Goal: Find specific page/section: Find specific page/section

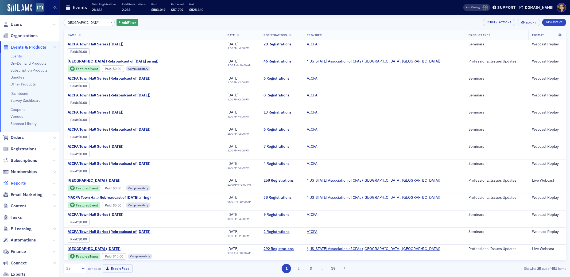
click at [17, 184] on span "Reports" at bounding box center [18, 183] width 15 height 6
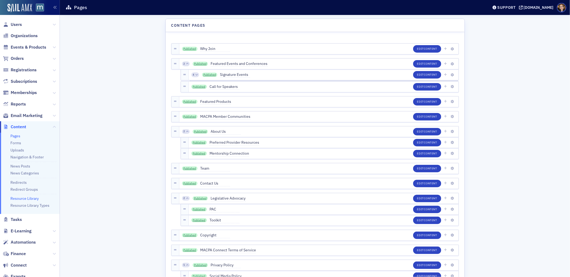
click at [24, 199] on link "Resource Library" at bounding box center [24, 198] width 28 height 5
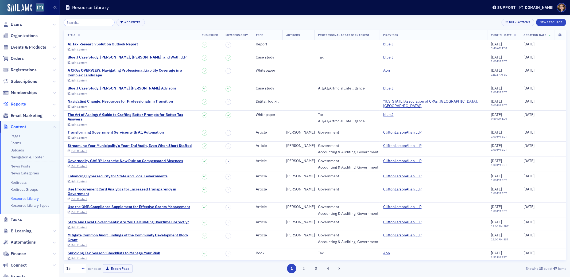
click at [20, 105] on span "Reports" at bounding box center [18, 104] width 15 height 6
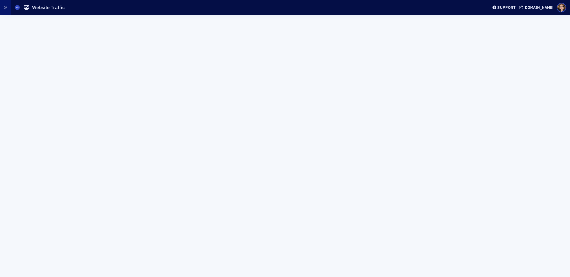
scroll to position [13, 0]
click at [16, 6] on span at bounding box center [17, 7] width 5 height 5
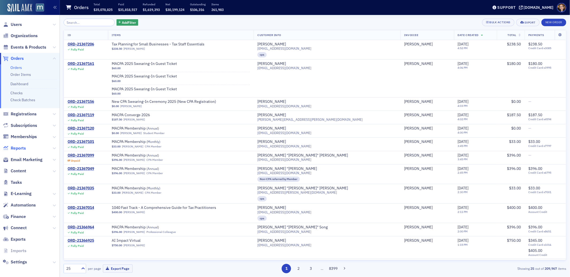
click at [19, 147] on span "Reports" at bounding box center [18, 148] width 15 height 6
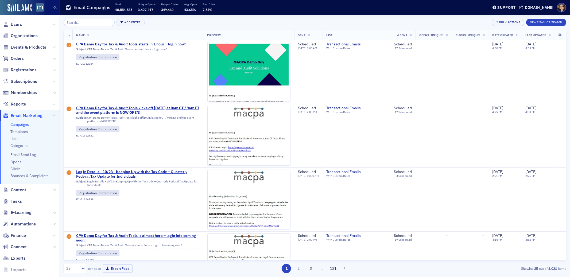
click at [91, 21] on input "search" at bounding box center [89, 22] width 51 height 7
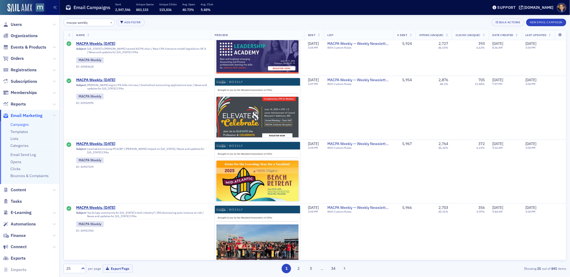
scroll to position [1377, 0]
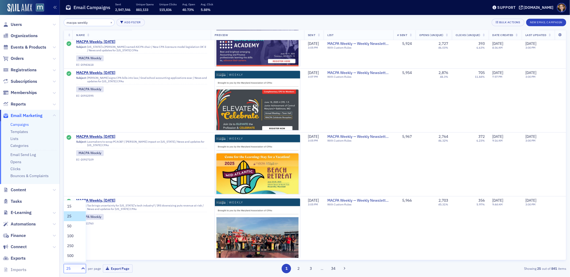
click at [74, 268] on div "25" at bounding box center [72, 269] width 12 height 6
click at [73, 254] on span "500" at bounding box center [70, 256] width 6 height 6
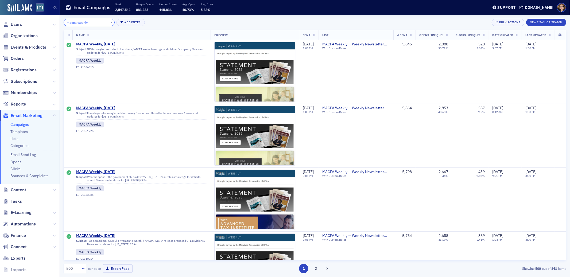
click at [68, 21] on input "macpa weekly" at bounding box center [89, 22] width 51 height 7
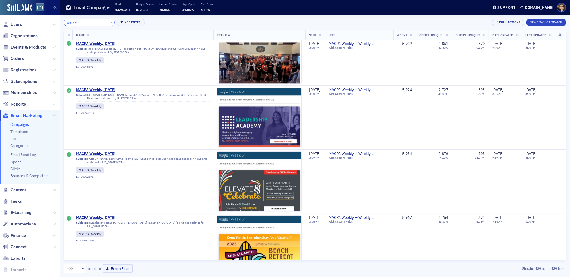
scroll to position [1296, 0]
type input "weekly"
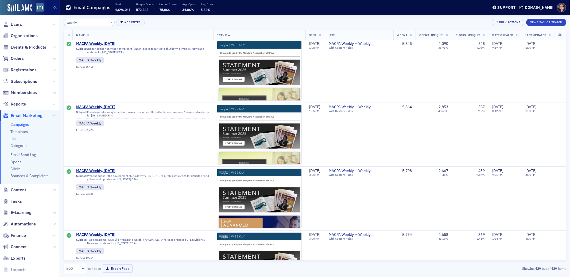
scroll to position [0, 0]
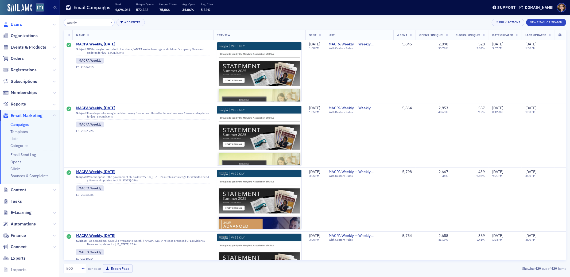
click at [17, 24] on span "Users" at bounding box center [16, 25] width 11 height 6
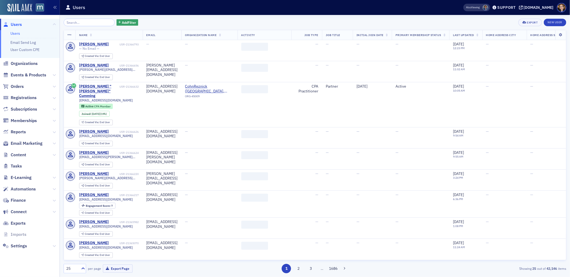
click at [74, 23] on input "search" at bounding box center [89, 22] width 51 height 7
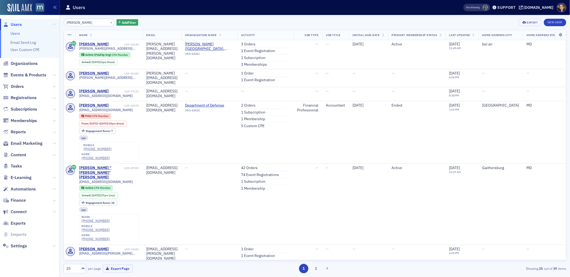
click at [72, 23] on input "[PERSON_NAME]" at bounding box center [89, 22] width 51 height 7
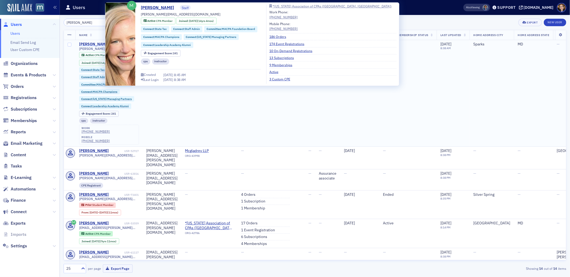
type input "[PERSON_NAME]"
click at [98, 44] on div "[PERSON_NAME]" at bounding box center [94, 44] width 30 height 5
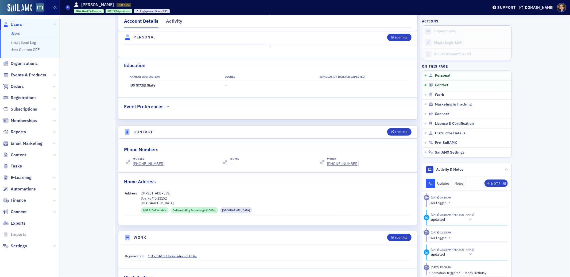
scroll to position [199, 0]
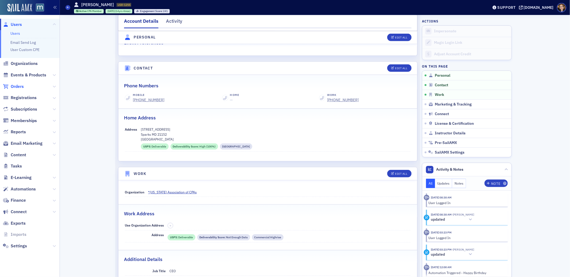
click at [17, 87] on span "Orders" at bounding box center [17, 87] width 13 height 6
click at [17, 86] on span "Orders" at bounding box center [17, 87] width 13 height 6
